Goal: Transaction & Acquisition: Purchase product/service

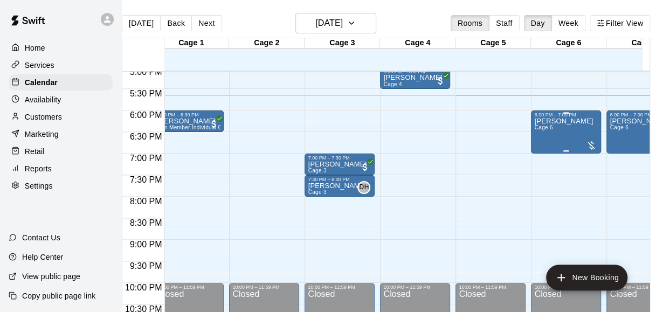
scroll to position [0, 11]
click at [548, 135] on div "[PERSON_NAME] Cage 6" at bounding box center [563, 273] width 59 height 312
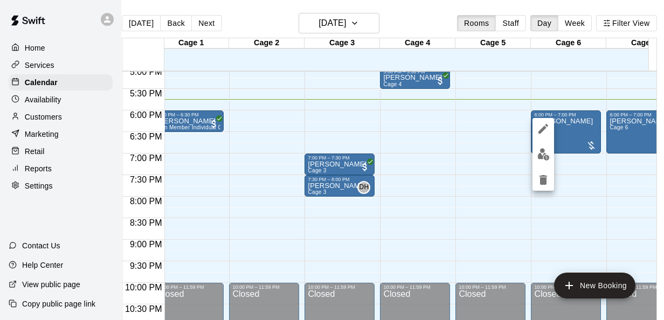
click at [456, 131] on div at bounding box center [332, 160] width 664 height 320
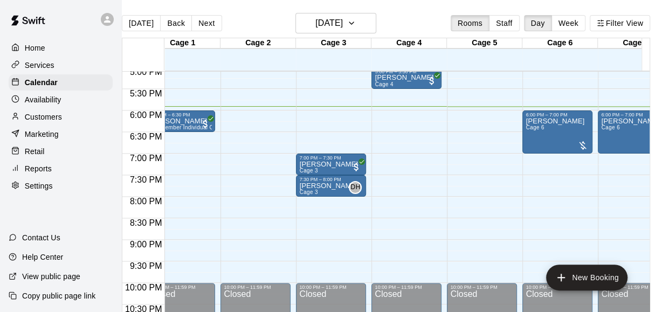
scroll to position [0, 0]
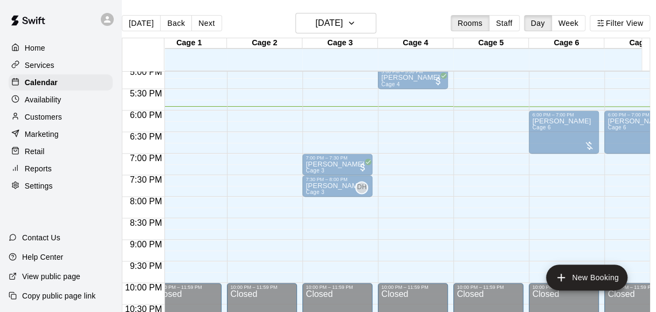
drag, startPoint x: 461, startPoint y: 129, endPoint x: 210, endPoint y: 121, distance: 251.3
click at [210, 121] on span "All customers have paid" at bounding box center [211, 124] width 11 height 11
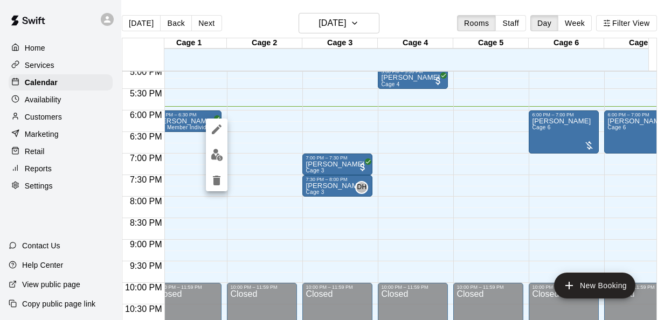
click at [289, 125] on div at bounding box center [332, 160] width 664 height 320
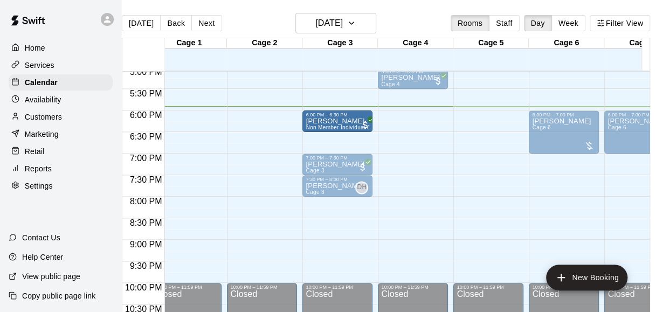
drag, startPoint x: 191, startPoint y: 116, endPoint x: 325, endPoint y: 123, distance: 133.8
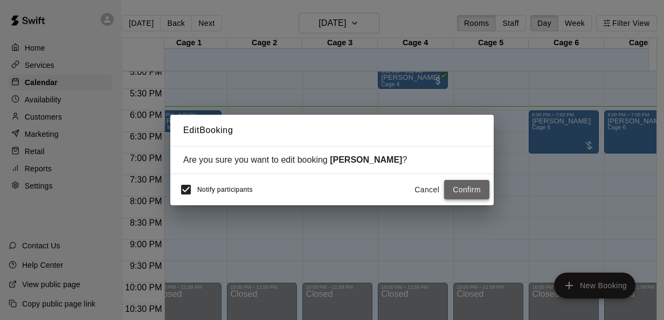
click at [463, 191] on button "Confirm" at bounding box center [466, 190] width 45 height 20
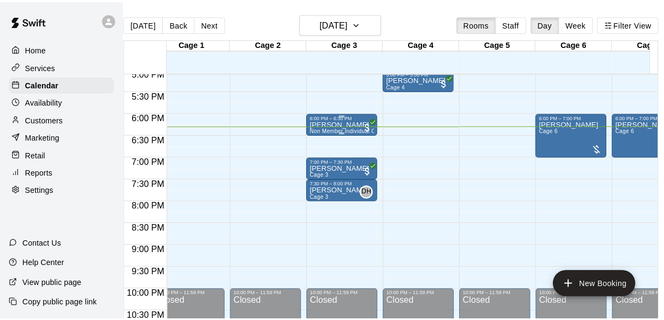
scroll to position [738, 13]
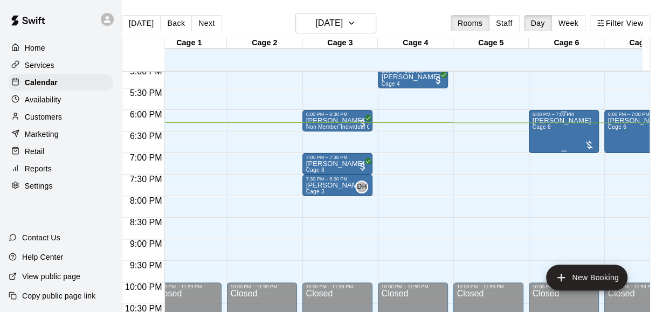
click at [589, 142] on div at bounding box center [589, 145] width 11 height 11
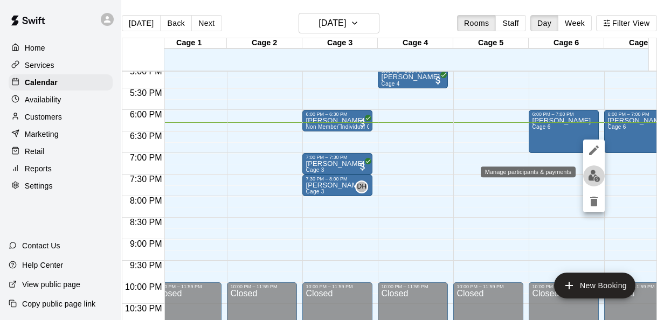
click at [595, 176] on img "edit" at bounding box center [594, 176] width 12 height 12
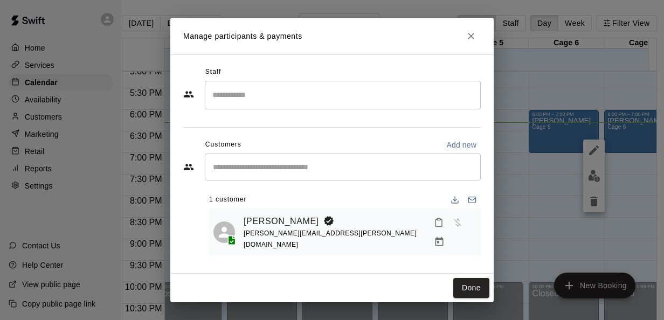
click at [287, 174] on div "​" at bounding box center [343, 167] width 276 height 27
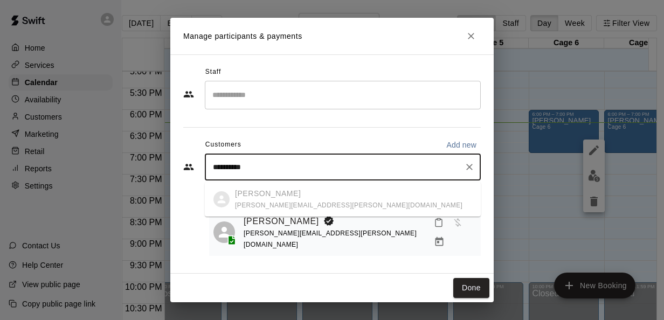
click at [271, 202] on ul "[PERSON_NAME] [PERSON_NAME][EMAIL_ADDRESS][PERSON_NAME][DOMAIN_NAME]" at bounding box center [343, 199] width 276 height 34
type input "**********"
click at [300, 223] on link "[PERSON_NAME]" at bounding box center [281, 221] width 75 height 14
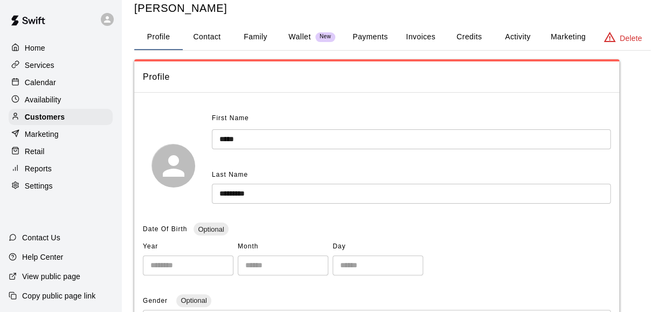
scroll to position [25, 0]
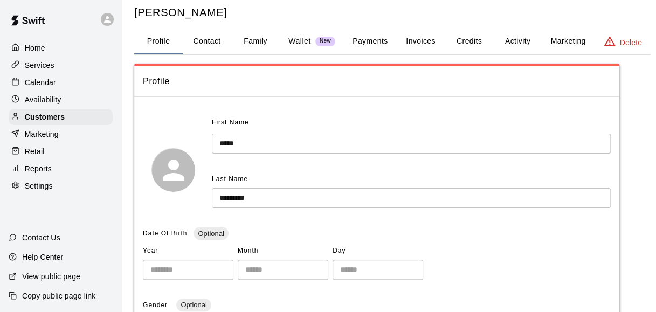
click at [369, 38] on button "Payments" at bounding box center [370, 42] width 52 height 26
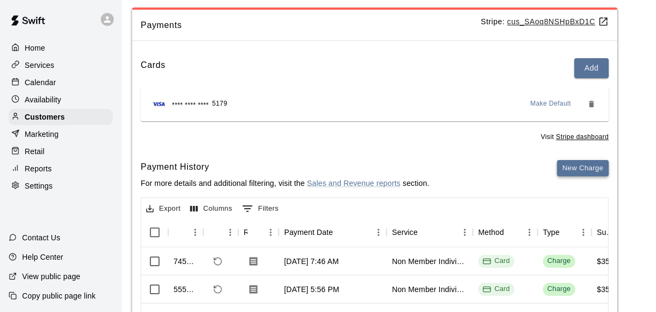
scroll to position [86, 2]
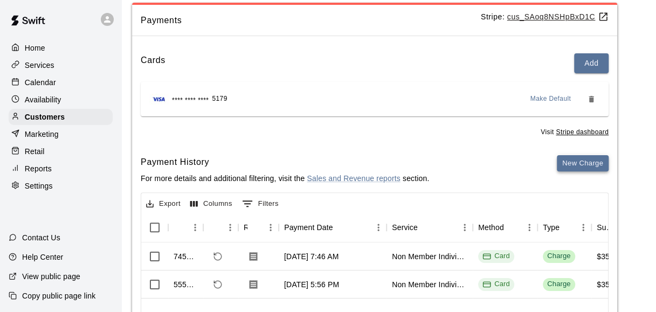
click at [580, 158] on button "New Charge" at bounding box center [583, 163] width 52 height 17
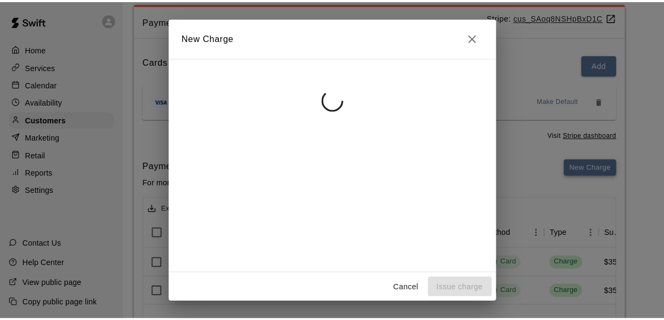
scroll to position [86, 0]
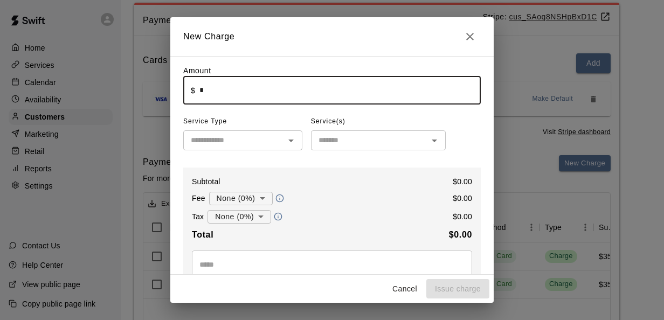
click at [258, 100] on input "*" at bounding box center [339, 90] width 281 height 29
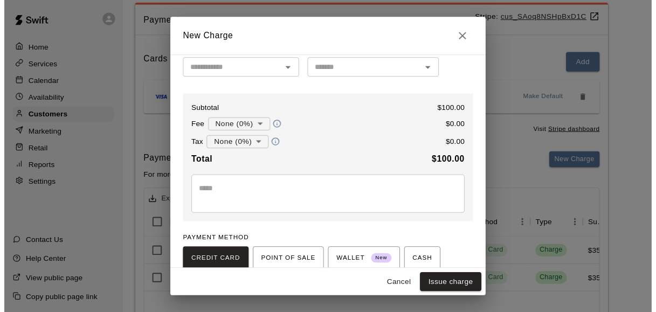
scroll to position [87, 0]
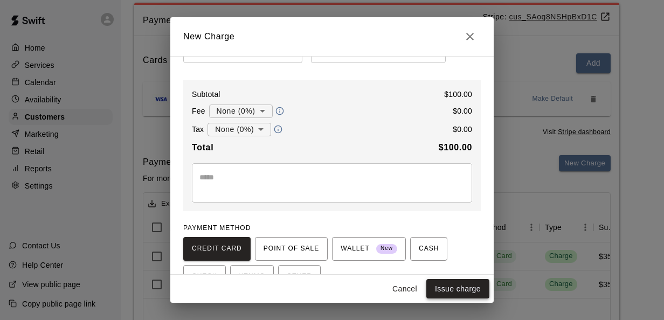
click at [456, 290] on button "Issue charge" at bounding box center [457, 289] width 63 height 20
type input "*"
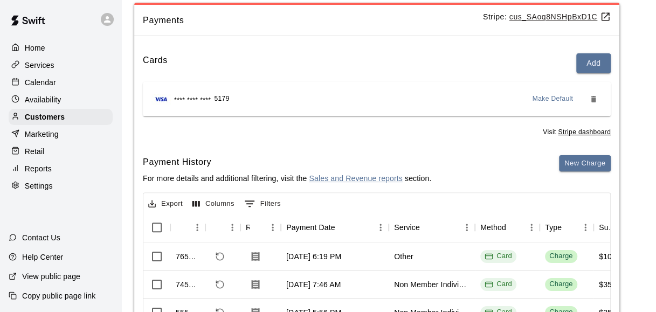
scroll to position [64, 0]
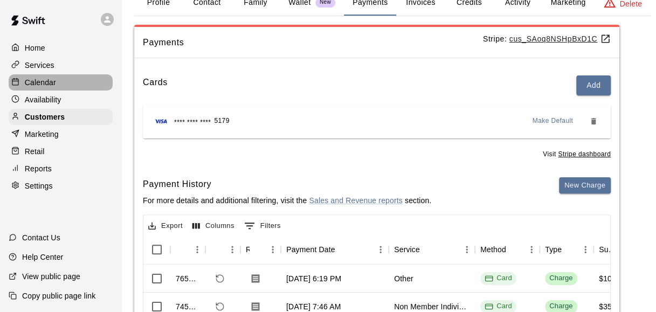
click at [50, 84] on p "Calendar" at bounding box center [40, 82] width 31 height 11
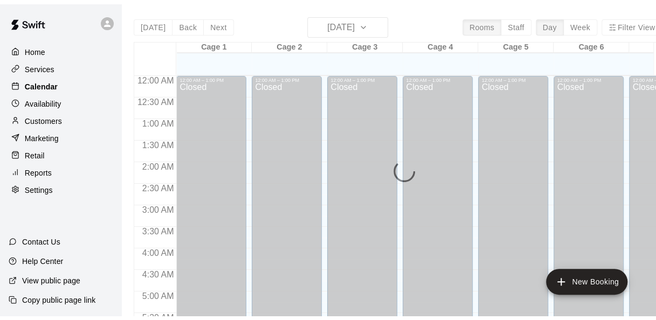
scroll to position [742, 0]
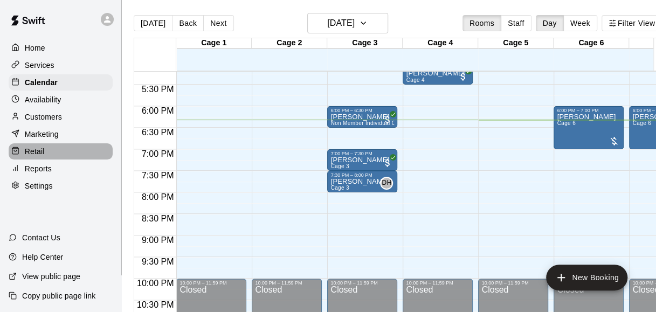
click at [39, 156] on p "Retail" at bounding box center [35, 151] width 20 height 11
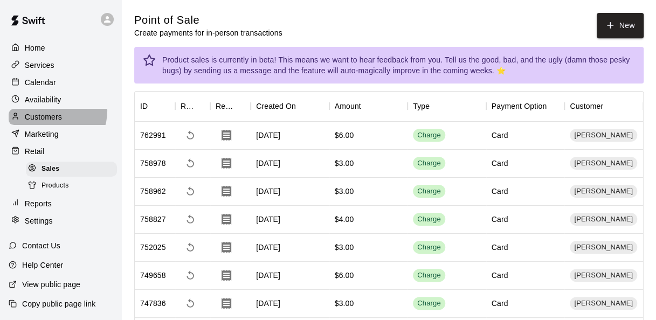
click at [53, 114] on div "Customers" at bounding box center [61, 117] width 104 height 16
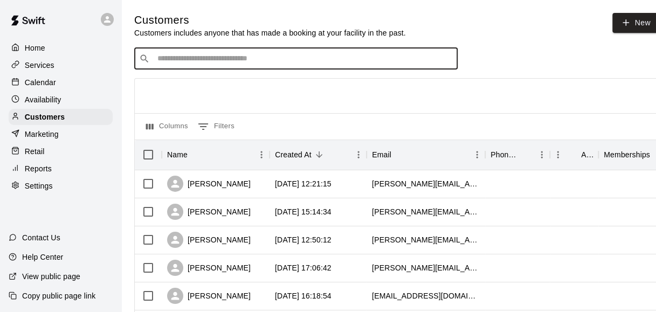
click at [239, 63] on input "Search customers by name or email" at bounding box center [303, 58] width 299 height 11
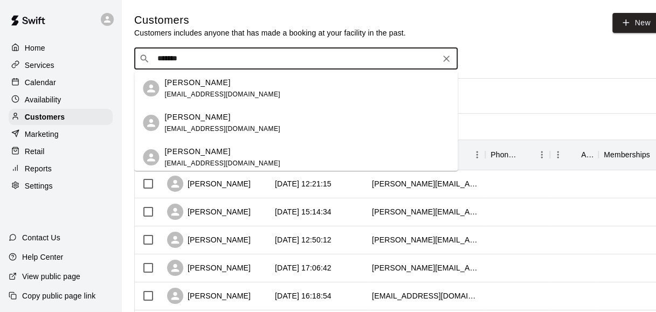
type input "********"
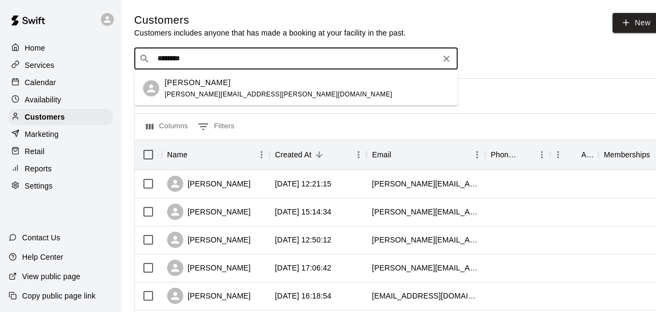
click at [225, 87] on p "[PERSON_NAME]" at bounding box center [197, 82] width 66 height 11
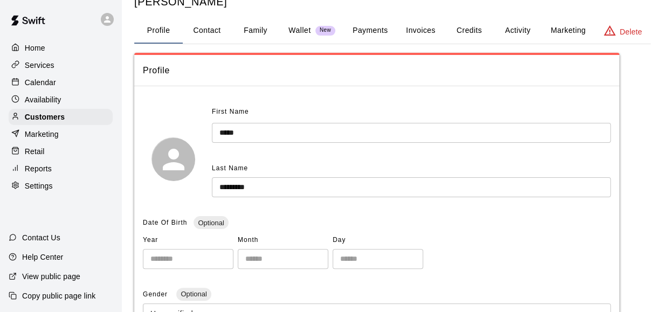
scroll to position [34, 0]
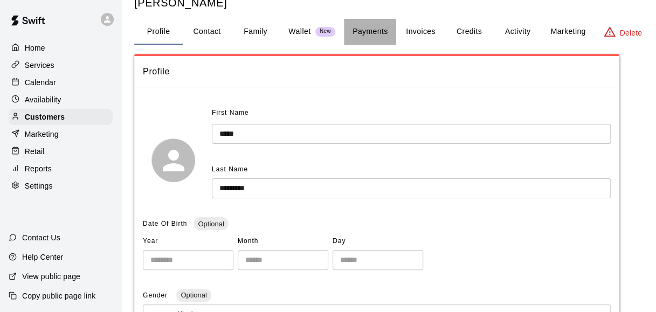
click at [358, 32] on button "Payments" at bounding box center [370, 32] width 52 height 26
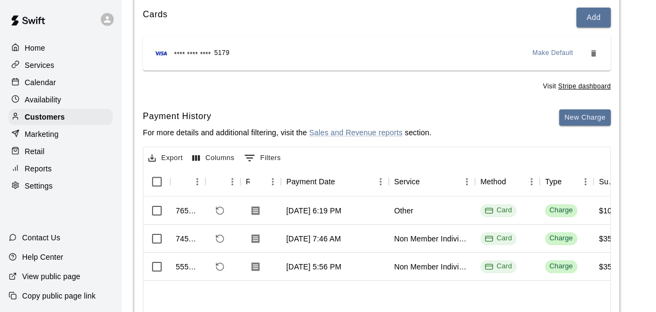
scroll to position [130, 0]
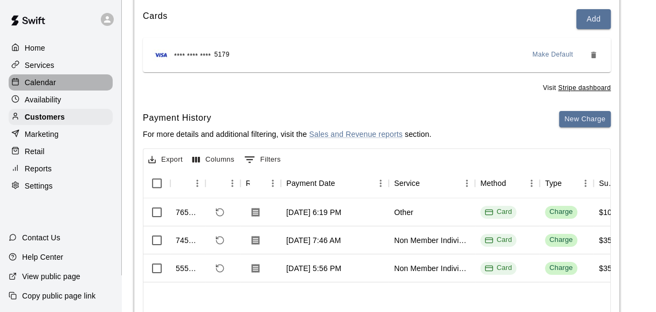
click at [37, 85] on p "Calendar" at bounding box center [40, 82] width 31 height 11
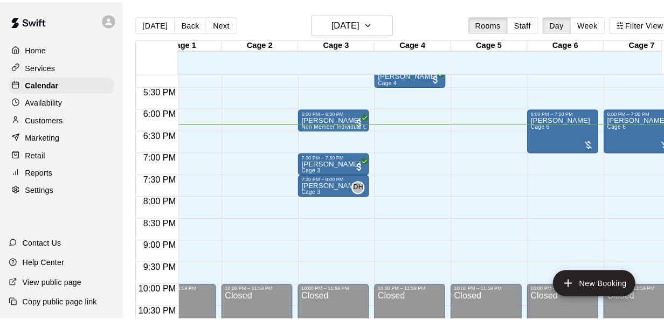
scroll to position [0, 33]
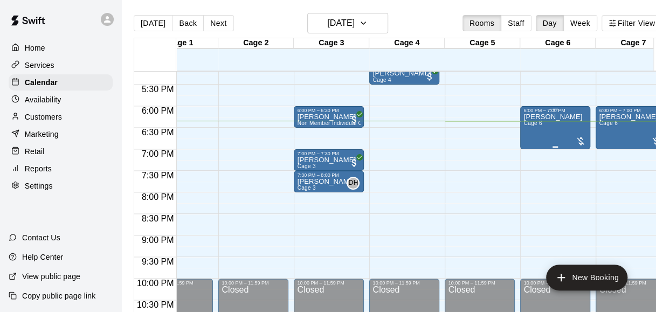
click at [580, 142] on div at bounding box center [580, 141] width 11 height 11
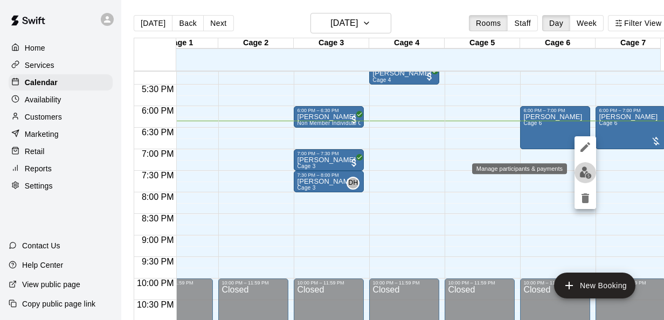
click at [584, 169] on img "edit" at bounding box center [585, 173] width 12 height 12
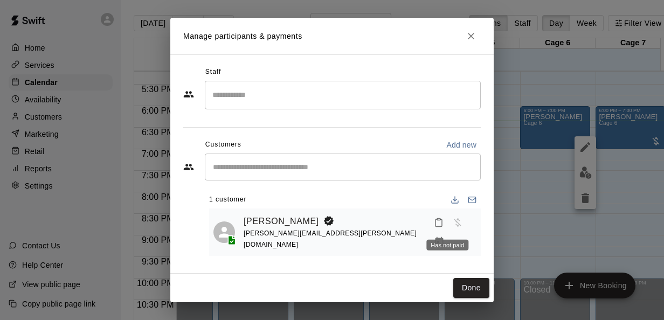
click at [448, 226] on span "Has not paid" at bounding box center [457, 221] width 19 height 9
click at [448, 225] on span "Has not paid" at bounding box center [457, 221] width 19 height 9
drag, startPoint x: 447, startPoint y: 225, endPoint x: 470, endPoint y: 37, distance: 190.0
click at [470, 37] on icon "Close" at bounding box center [471, 36] width 11 height 11
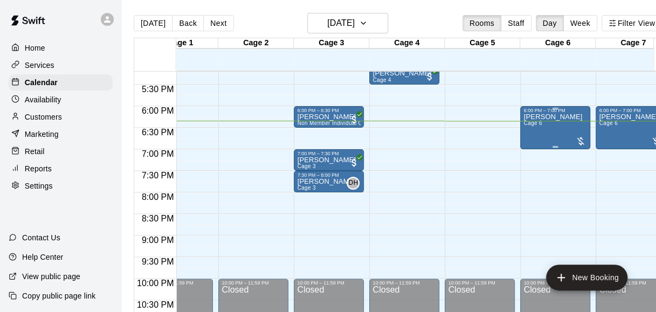
click at [582, 138] on div at bounding box center [580, 141] width 11 height 11
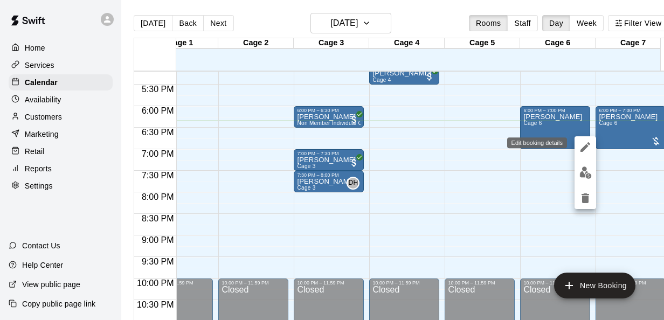
click at [585, 150] on icon "edit" at bounding box center [585, 147] width 13 height 13
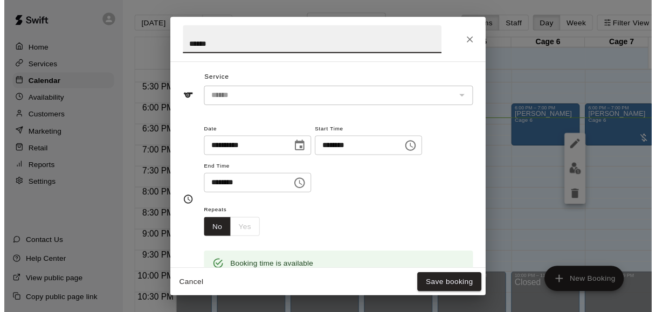
scroll to position [0, 0]
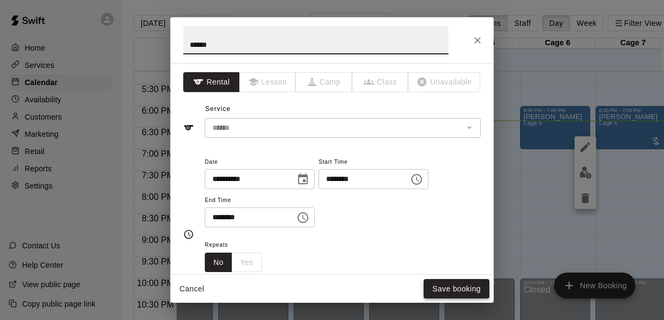
click at [441, 288] on button "Save booking" at bounding box center [457, 289] width 66 height 20
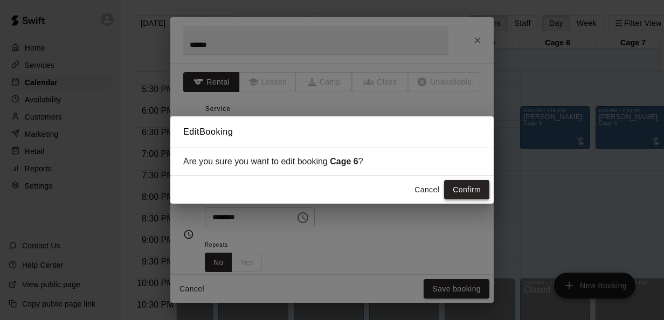
click at [458, 191] on button "Confirm" at bounding box center [466, 190] width 45 height 20
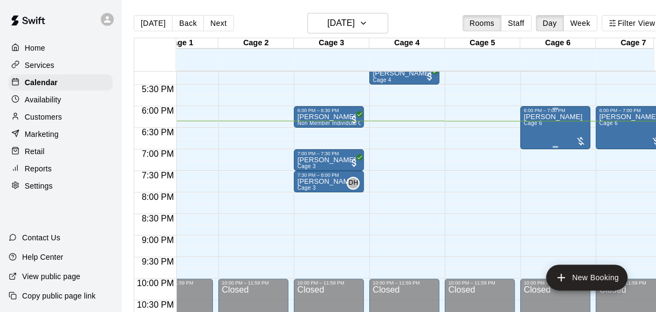
click at [573, 139] on div "[PERSON_NAME] Cage 6" at bounding box center [552, 269] width 59 height 312
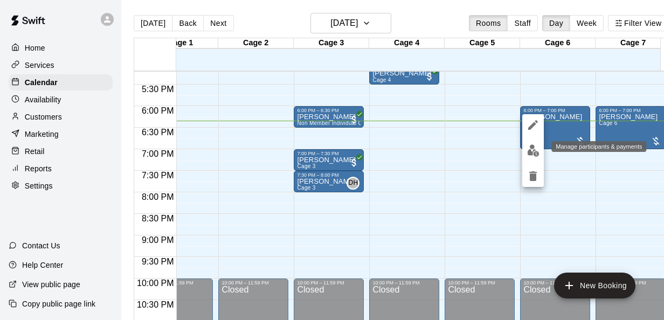
click at [534, 155] on img "edit" at bounding box center [533, 150] width 12 height 12
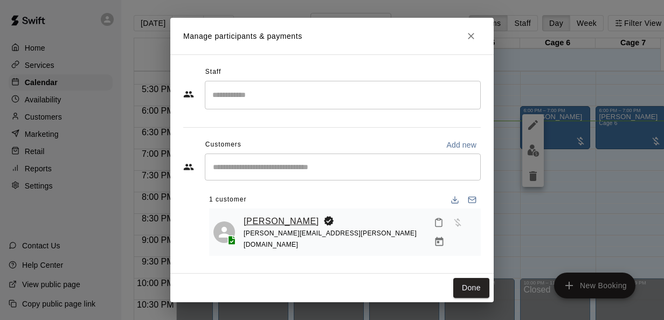
click at [285, 216] on link "[PERSON_NAME]" at bounding box center [281, 221] width 75 height 14
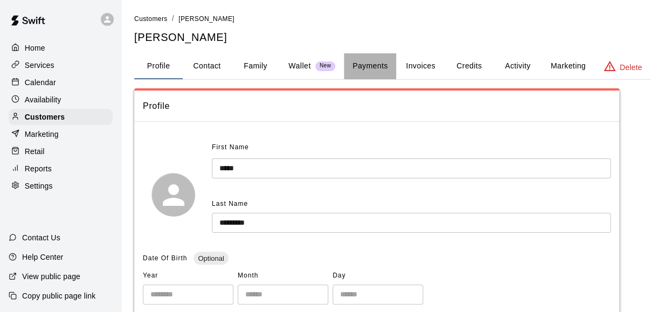
click at [370, 65] on button "Payments" at bounding box center [370, 66] width 52 height 26
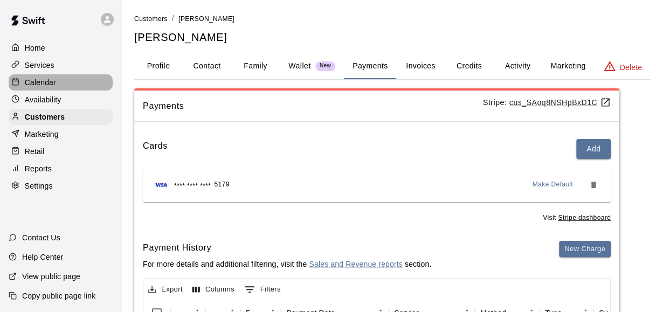
click at [50, 87] on p "Calendar" at bounding box center [40, 82] width 31 height 11
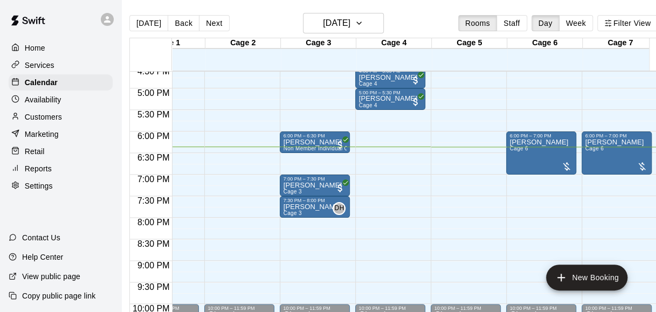
scroll to position [0, 4]
click at [37, 156] on p "Retail" at bounding box center [35, 151] width 20 height 11
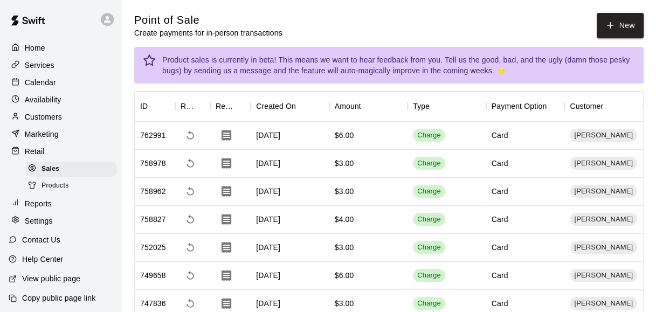
click at [45, 174] on span "Sales" at bounding box center [50, 169] width 18 height 11
click at [53, 190] on span "Products" at bounding box center [54, 186] width 27 height 11
click at [30, 98] on p "Availability" at bounding box center [43, 99] width 37 height 11
click at [36, 101] on p "Availability" at bounding box center [43, 99] width 37 height 11
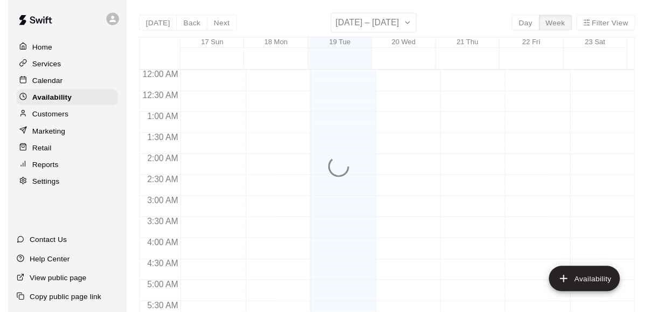
scroll to position [774, 0]
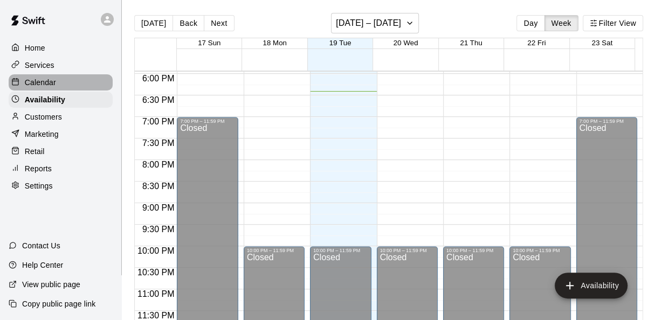
click at [39, 81] on p "Calendar" at bounding box center [40, 82] width 31 height 11
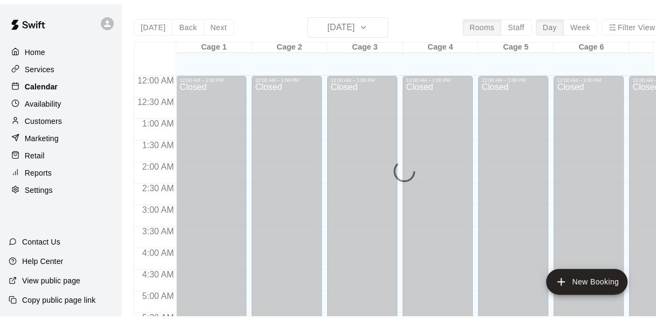
scroll to position [742, 0]
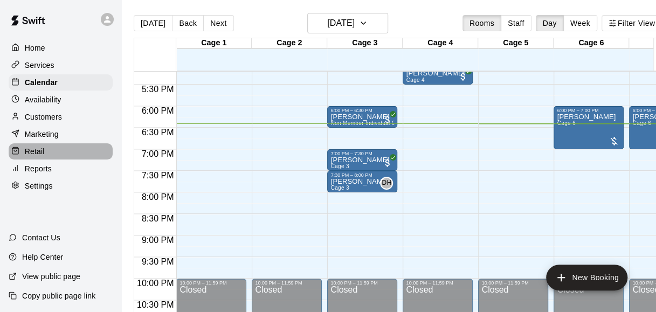
click at [27, 157] on p "Retail" at bounding box center [35, 151] width 20 height 11
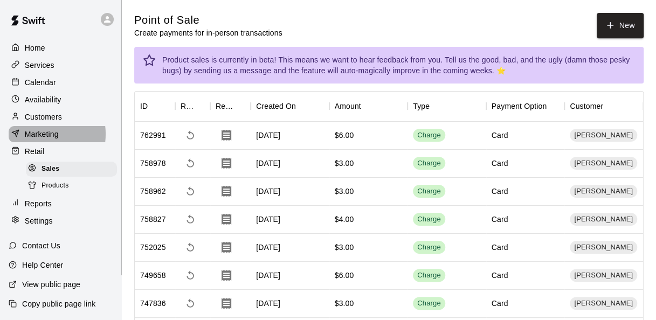
click at [34, 138] on p "Marketing" at bounding box center [42, 134] width 34 height 11
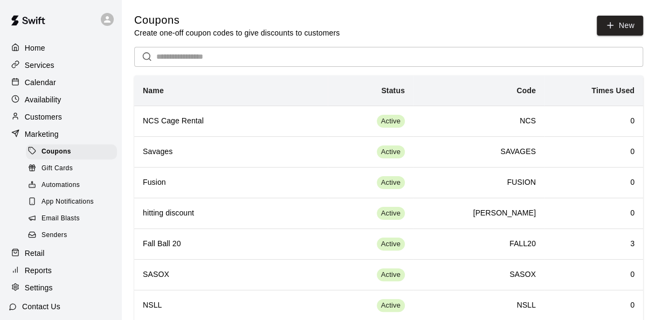
click at [34, 122] on p "Customers" at bounding box center [43, 117] width 37 height 11
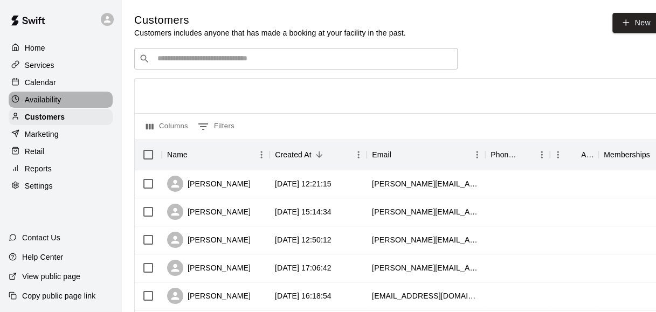
click at [37, 98] on p "Availability" at bounding box center [43, 99] width 37 height 11
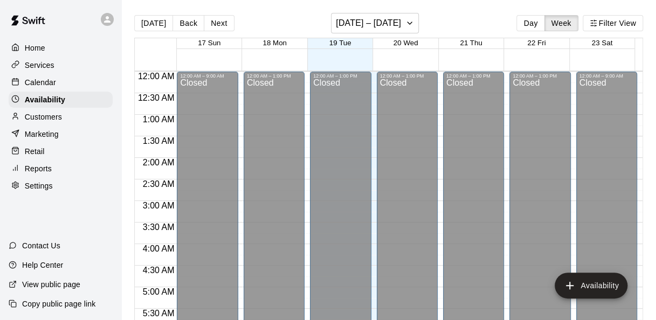
scroll to position [774, 0]
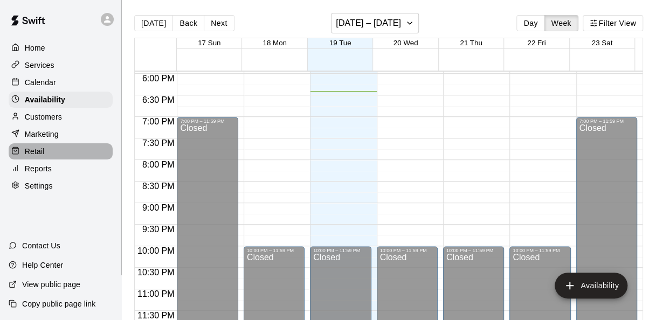
click at [30, 150] on div "Retail" at bounding box center [61, 151] width 104 height 16
click at [44, 159] on div "Retail" at bounding box center [61, 151] width 104 height 16
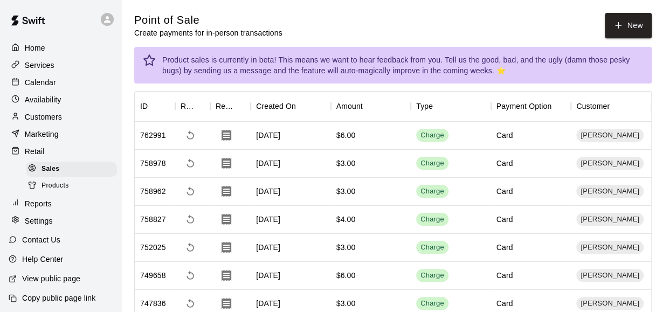
click at [38, 116] on p "Customers" at bounding box center [43, 117] width 37 height 11
click at [36, 119] on p "Customers" at bounding box center [43, 117] width 37 height 11
click at [40, 112] on div "Customers" at bounding box center [61, 117] width 104 height 16
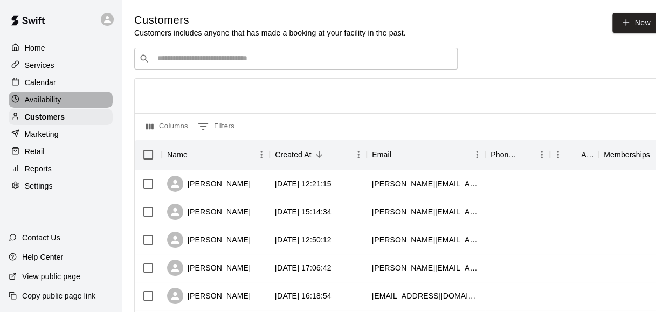
click at [47, 96] on div "Availability" at bounding box center [61, 100] width 104 height 16
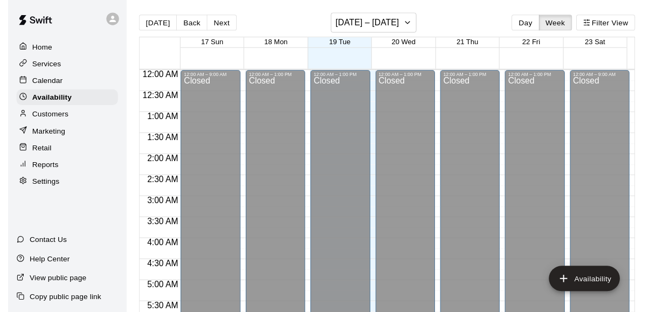
scroll to position [774, 0]
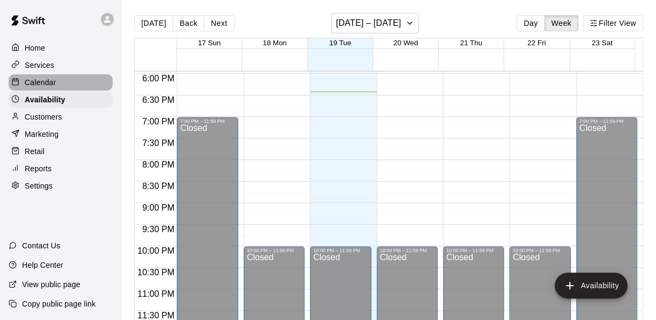
click at [50, 85] on p "Calendar" at bounding box center [40, 82] width 31 height 11
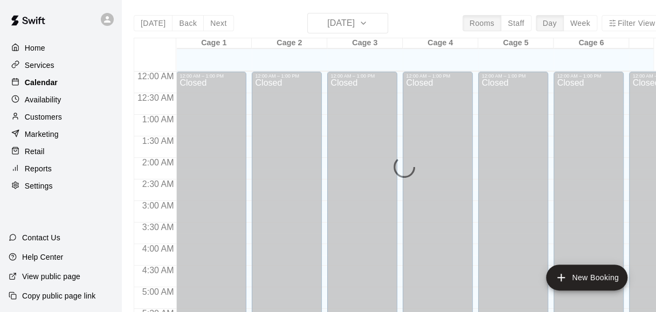
scroll to position [742, 0]
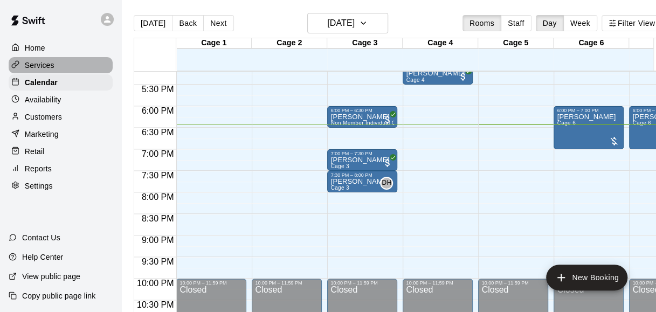
click at [66, 68] on div "Services" at bounding box center [61, 65] width 104 height 16
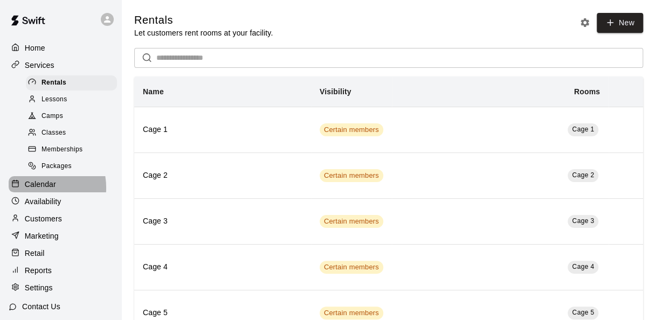
click at [33, 190] on p "Calendar" at bounding box center [40, 184] width 31 height 11
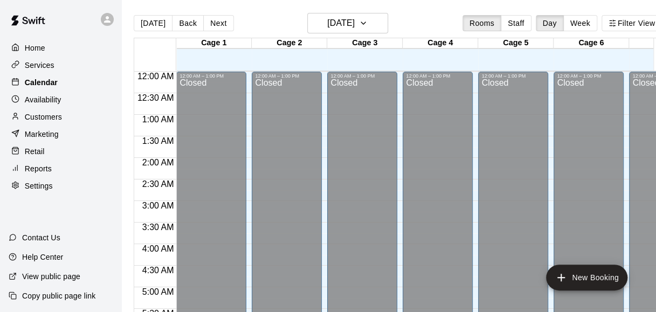
scroll to position [742, 0]
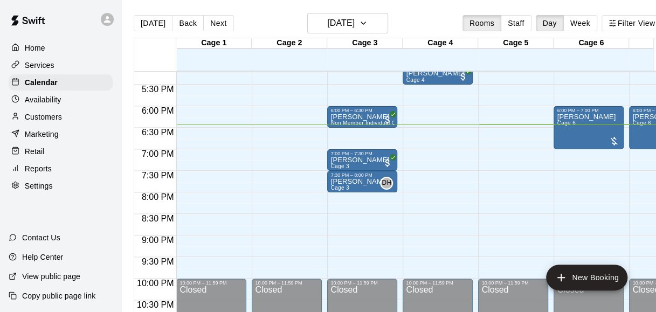
click at [37, 153] on p "Retail" at bounding box center [35, 151] width 20 height 11
click at [37, 155] on p "Retail" at bounding box center [35, 151] width 20 height 11
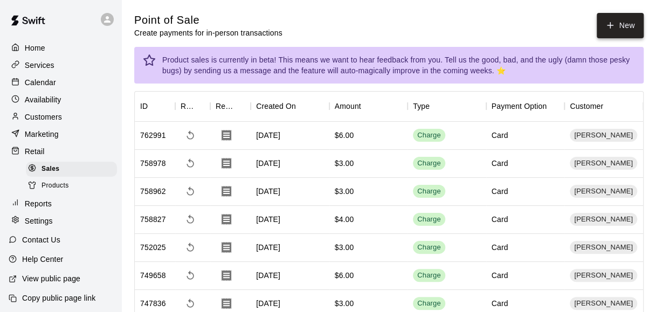
click at [618, 18] on button "New" at bounding box center [620, 25] width 46 height 25
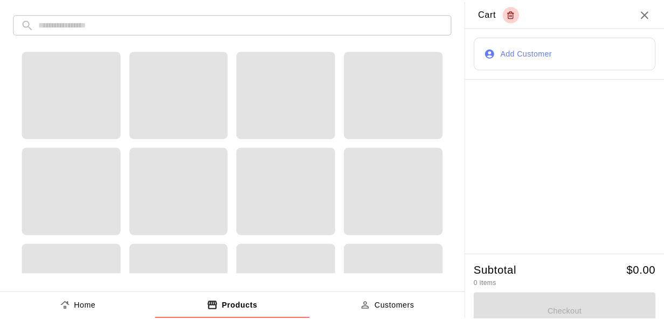
scroll to position [117, 0]
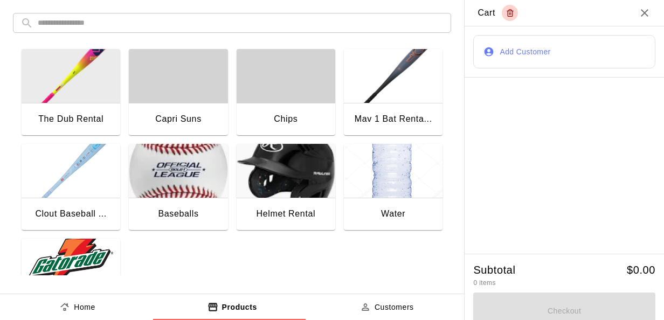
click at [50, 261] on img "button" at bounding box center [71, 266] width 99 height 54
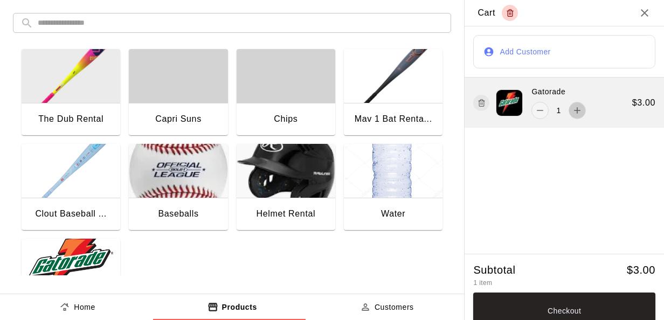
click at [575, 113] on icon "add" at bounding box center [577, 110] width 11 height 11
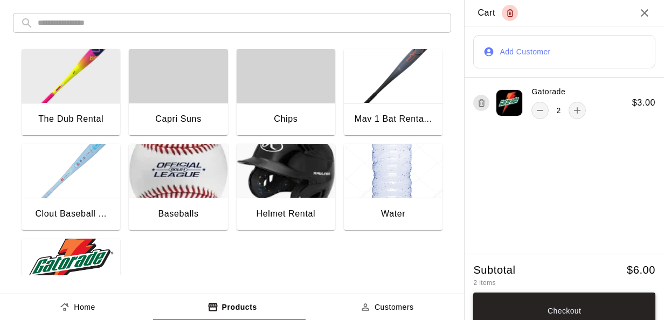
click at [511, 308] on button "Checkout" at bounding box center [564, 311] width 182 height 37
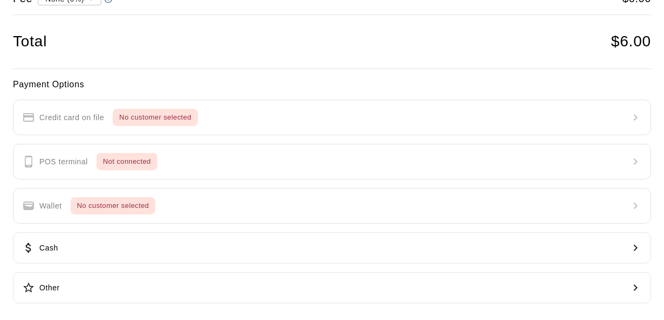
scroll to position [0, 0]
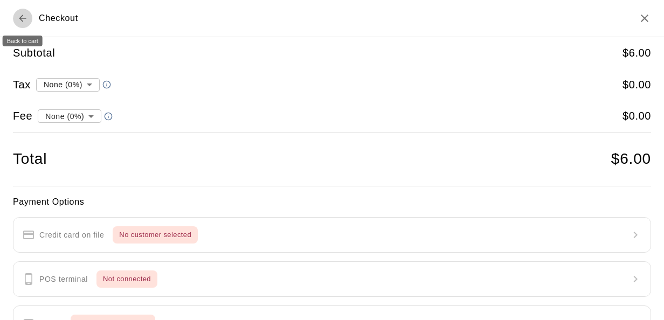
click at [24, 19] on icon "Back to cart" at bounding box center [22, 18] width 11 height 11
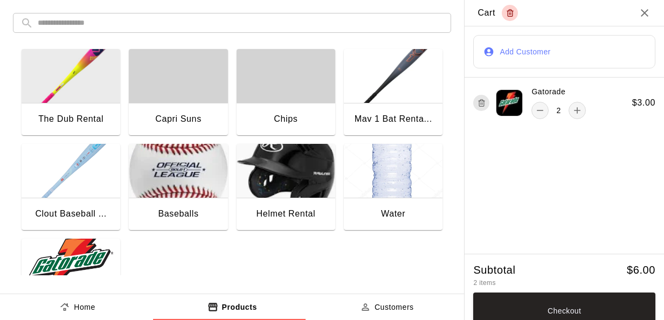
click at [511, 59] on button "Add Customer" at bounding box center [564, 51] width 182 height 33
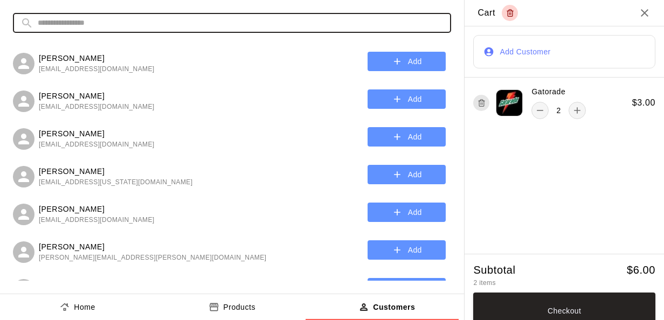
click at [293, 23] on input "text" at bounding box center [241, 23] width 406 height 20
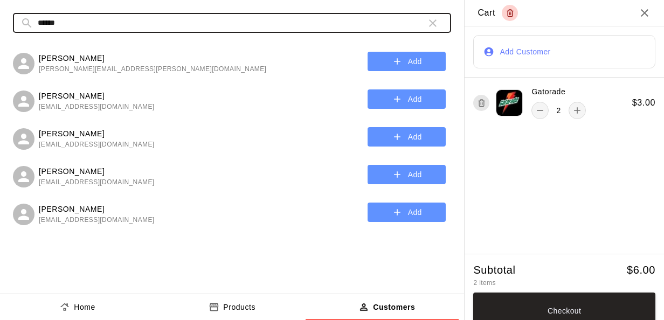
type input "******"
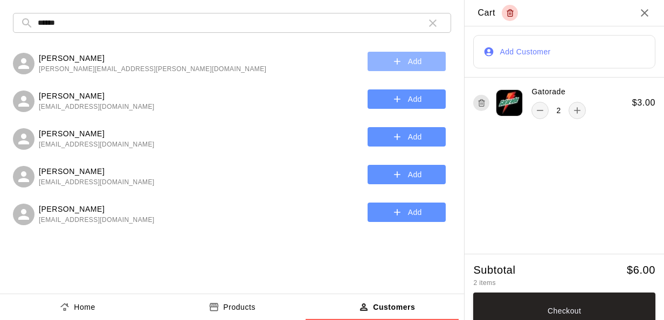
click at [389, 61] on button "Add" at bounding box center [407, 62] width 78 height 20
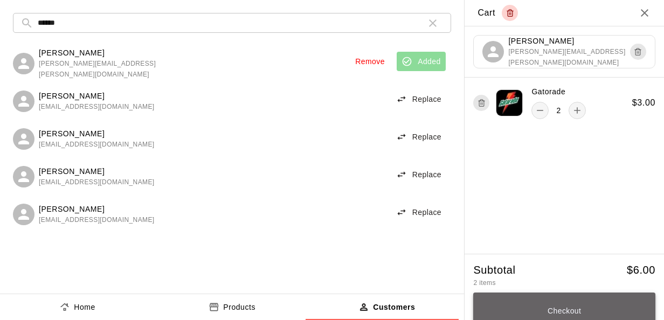
click at [564, 308] on button "Checkout" at bounding box center [564, 311] width 182 height 37
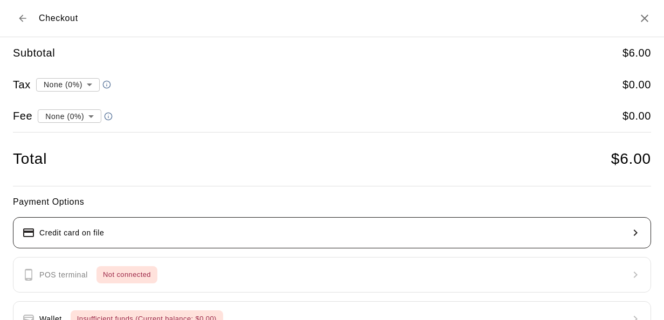
click at [411, 225] on button "Credit card on file" at bounding box center [332, 232] width 638 height 31
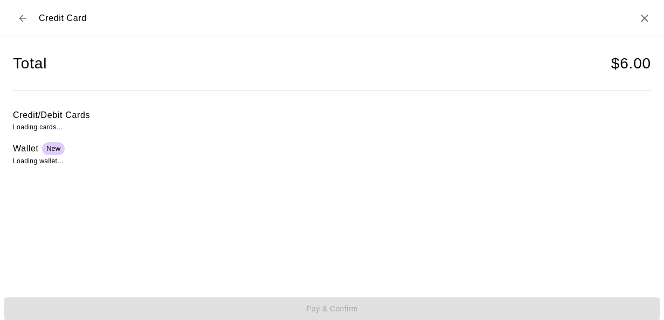
scroll to position [4, 0]
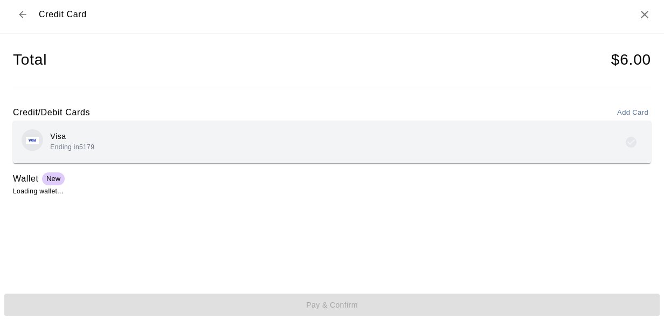
click at [304, 144] on div "Visa Ending in 5179" at bounding box center [332, 141] width 621 height 25
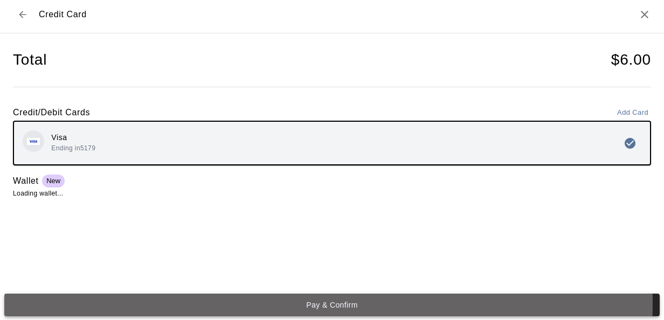
click at [316, 303] on button "Pay & Confirm" at bounding box center [331, 305] width 655 height 23
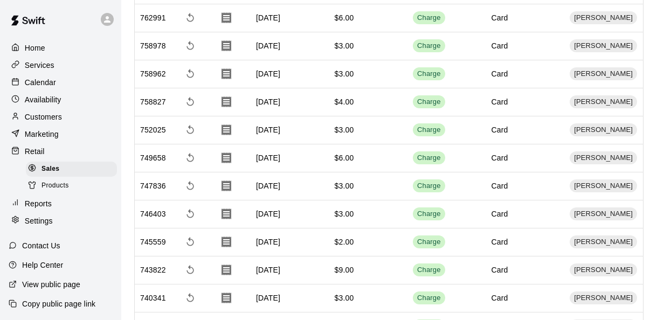
click at [318, 301] on button "Done" at bounding box center [331, 303] width 655 height 23
click at [45, 82] on p "Calendar" at bounding box center [40, 82] width 31 height 11
click at [37, 82] on p "Calendar" at bounding box center [40, 82] width 31 height 11
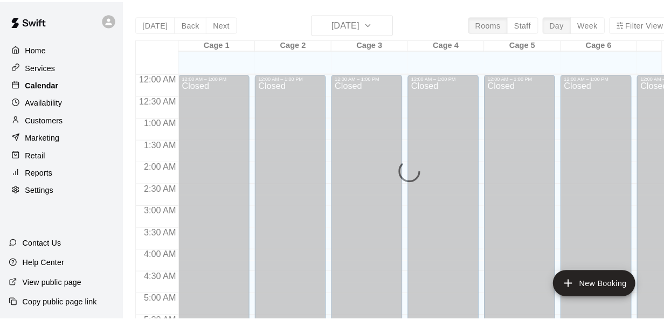
scroll to position [742, 0]
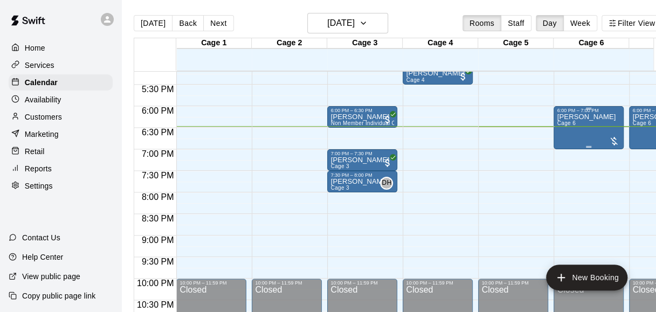
click at [614, 140] on div at bounding box center [613, 141] width 11 height 11
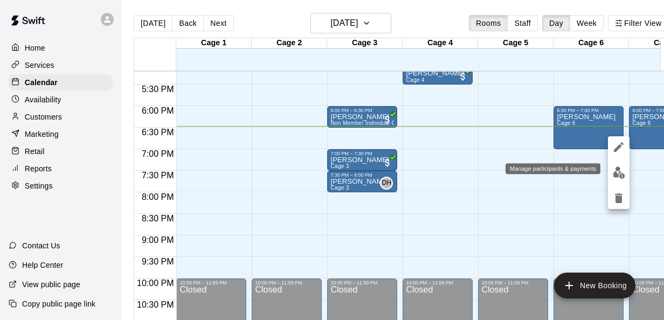
click at [620, 169] on img "edit" at bounding box center [619, 173] width 12 height 12
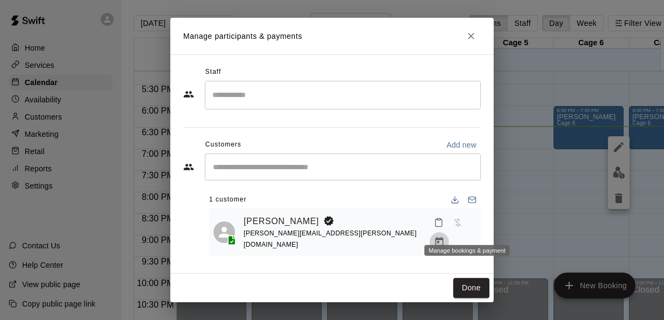
click at [444, 237] on icon "Manage bookings & payment" at bounding box center [439, 241] width 8 height 9
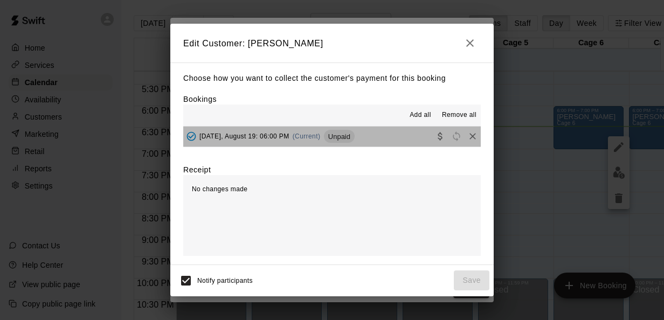
click at [337, 135] on span "Unpaid" at bounding box center [339, 137] width 31 height 8
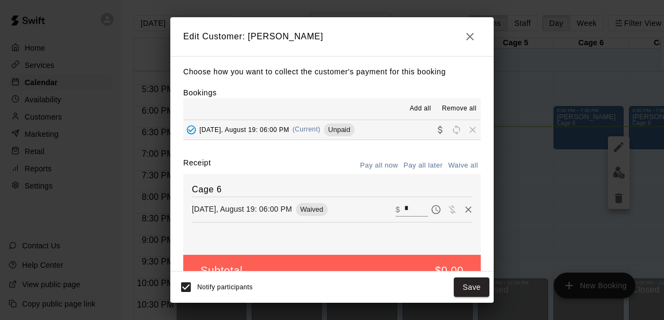
scroll to position [25, 0]
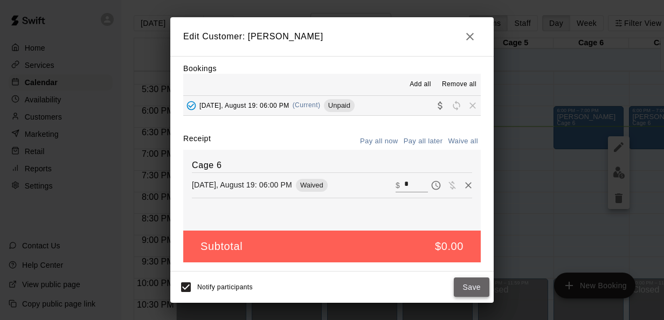
click at [470, 286] on button "Save" at bounding box center [472, 288] width 36 height 20
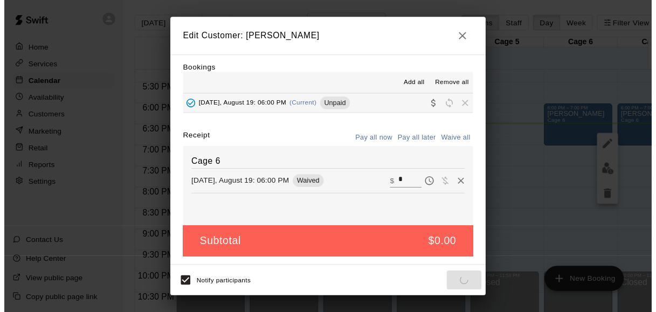
scroll to position [0, 0]
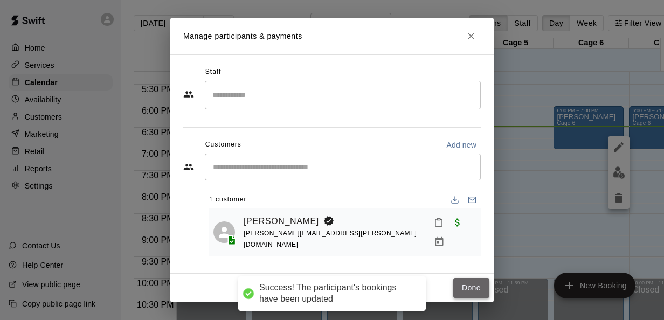
click at [469, 282] on button "Done" at bounding box center [471, 288] width 36 height 20
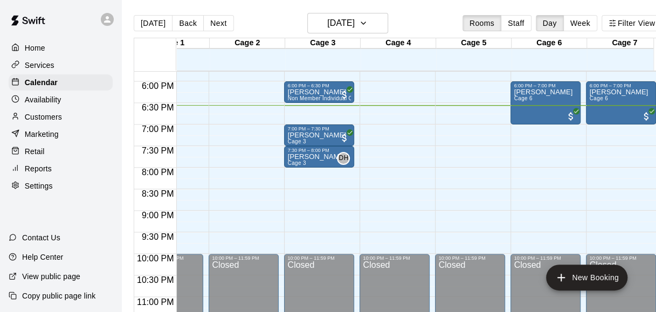
scroll to position [769, 43]
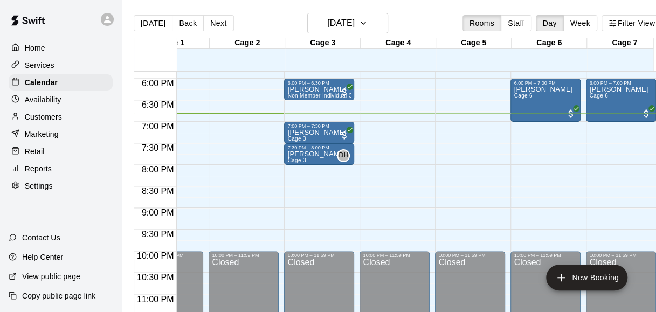
click at [42, 153] on p "Retail" at bounding box center [35, 151] width 20 height 11
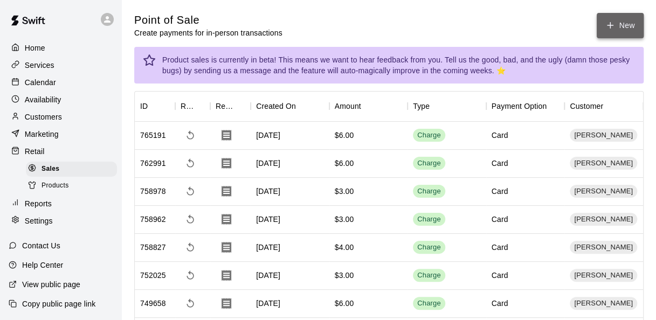
click at [611, 28] on icon "button" at bounding box center [610, 25] width 10 height 10
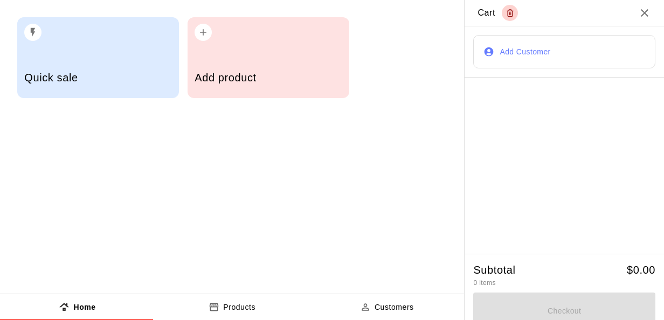
click at [280, 79] on h5 "Add product" at bounding box center [268, 78] width 147 height 15
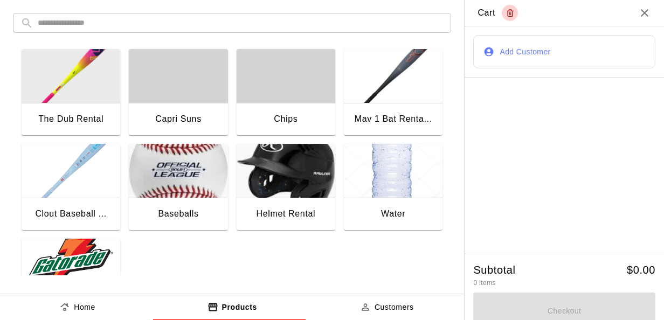
click at [89, 257] on img "button" at bounding box center [71, 266] width 99 height 54
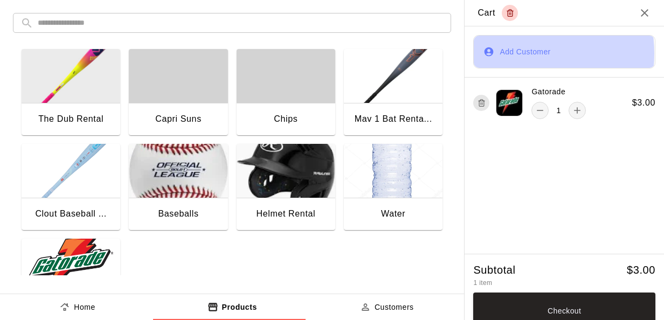
click at [497, 53] on button "Add Customer" at bounding box center [564, 51] width 182 height 33
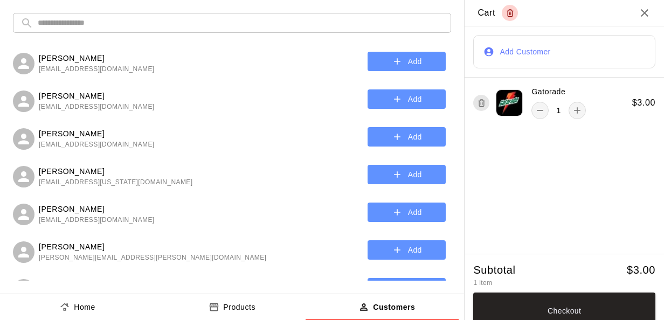
click at [327, 23] on input "text" at bounding box center [241, 23] width 406 height 20
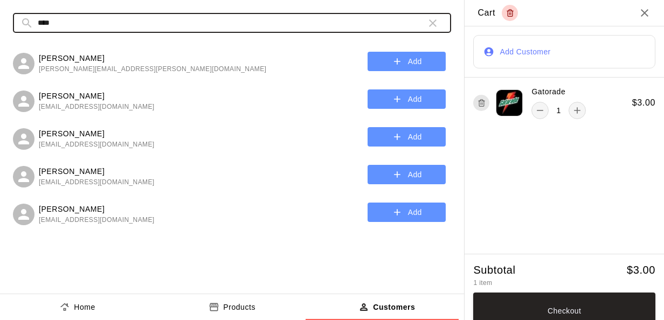
type input "****"
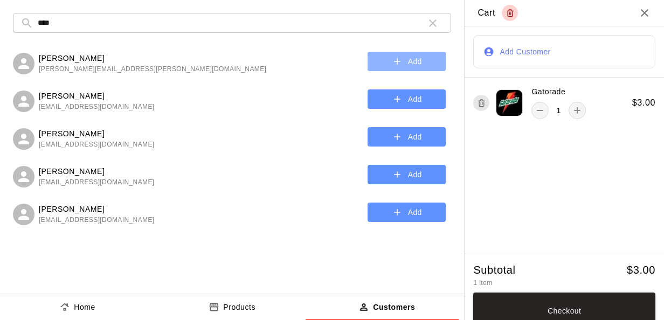
click at [378, 60] on button "Add" at bounding box center [407, 62] width 78 height 20
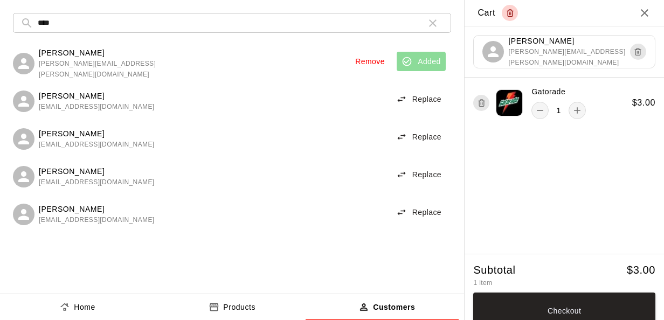
click at [518, 292] on div "Checkout" at bounding box center [564, 309] width 182 height 40
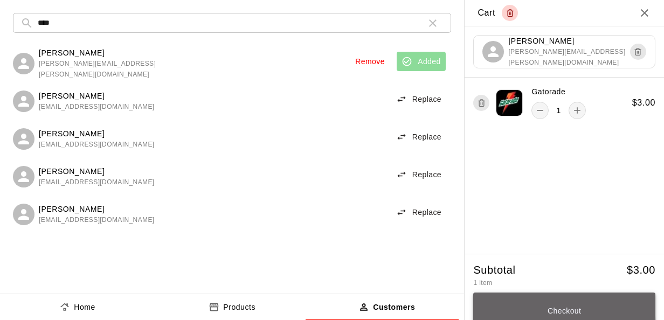
click at [518, 306] on button "Checkout" at bounding box center [564, 311] width 182 height 37
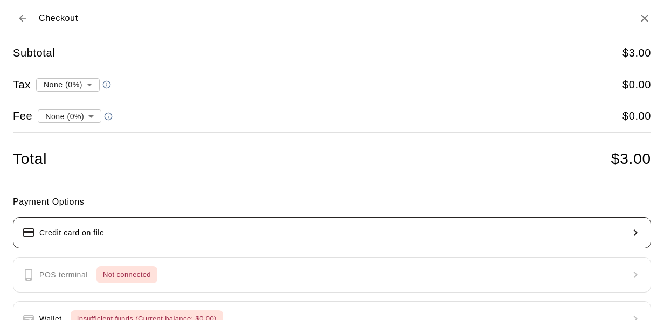
click at [208, 227] on button "Credit card on file" at bounding box center [332, 232] width 638 height 31
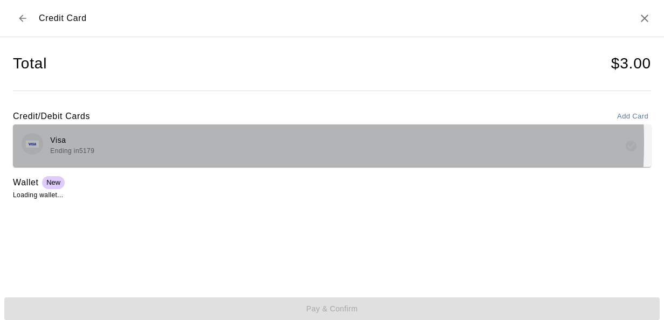
click at [158, 142] on div "Visa Ending in 5179" at bounding box center [332, 145] width 621 height 25
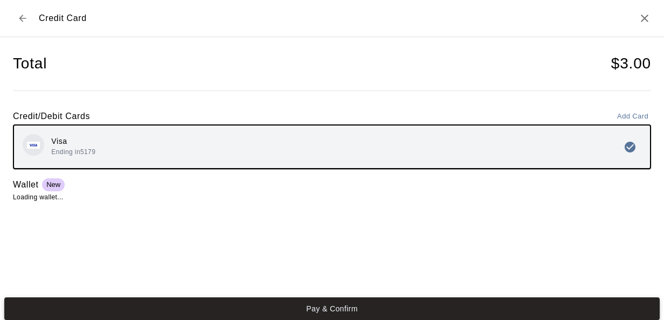
click at [198, 311] on button "Pay & Confirm" at bounding box center [331, 308] width 655 height 23
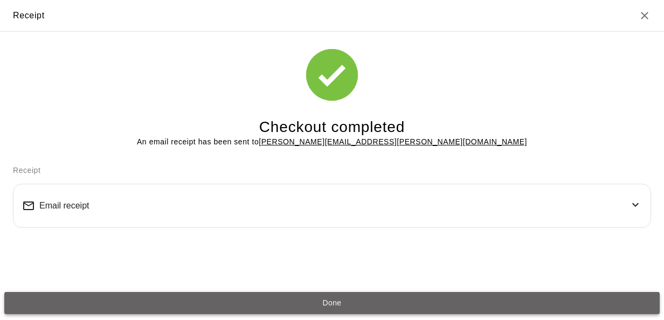
click at [359, 299] on button "Done" at bounding box center [331, 303] width 655 height 23
click at [232, 301] on button "Done" at bounding box center [331, 303] width 655 height 23
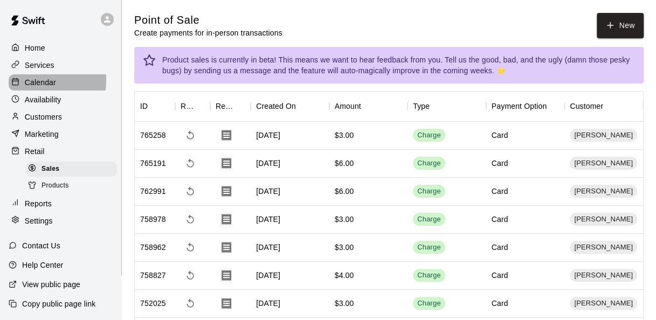
click at [28, 82] on p "Calendar" at bounding box center [40, 82] width 31 height 11
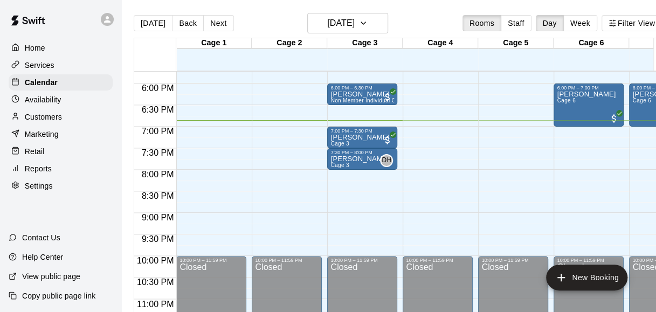
scroll to position [765, 0]
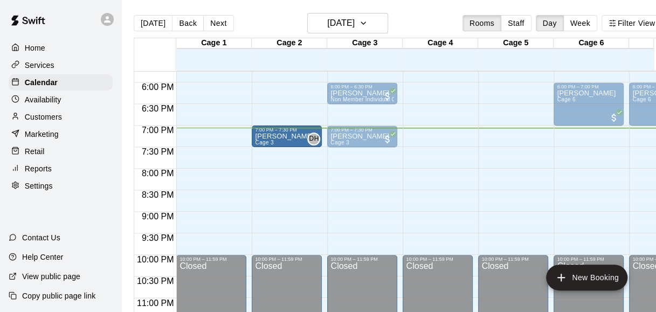
drag, startPoint x: 361, startPoint y: 155, endPoint x: 290, endPoint y: 139, distance: 72.4
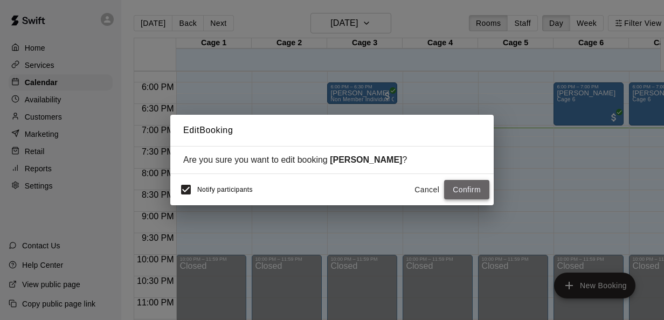
click at [464, 189] on button "Confirm" at bounding box center [466, 190] width 45 height 20
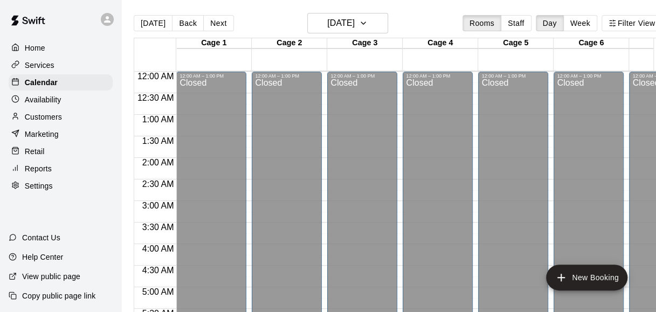
scroll to position [782, 0]
